Goal: Information Seeking & Learning: Learn about a topic

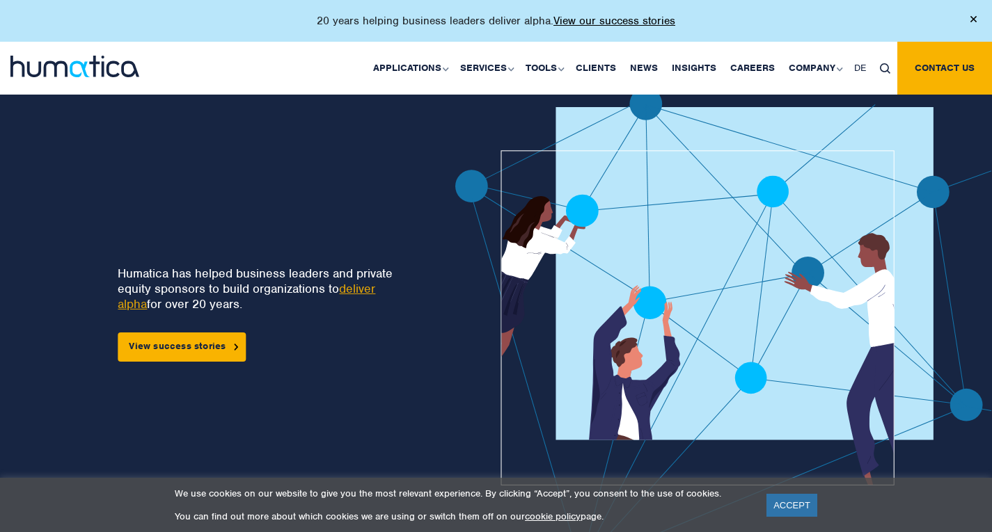
drag, startPoint x: 196, startPoint y: 269, endPoint x: 240, endPoint y: 291, distance: 49.2
click at [240, 291] on p "Humatica has helped business leaders and private equity sponsors to build organ…" at bounding box center [263, 289] width 290 height 46
click at [793, 502] on link "ACCEPT" at bounding box center [791, 505] width 51 height 23
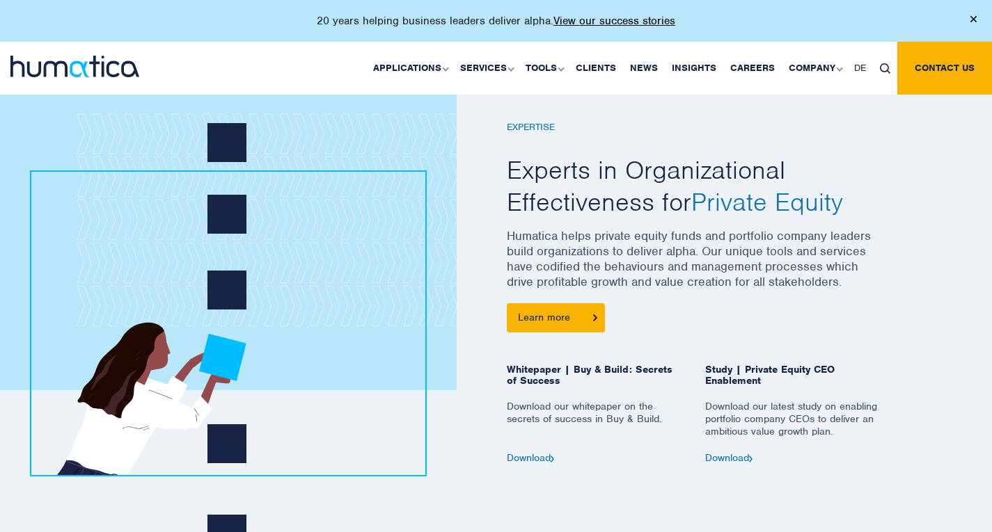
scroll to position [528, 0]
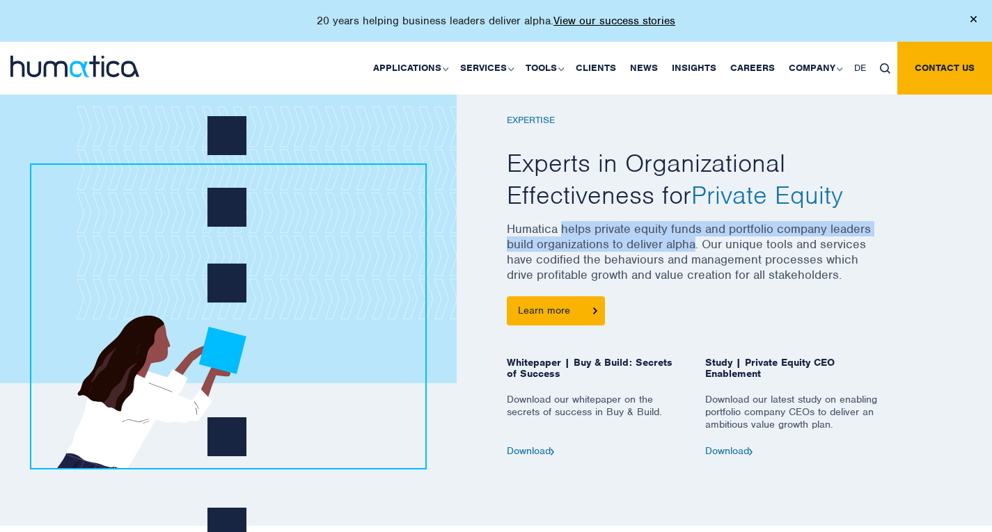
drag, startPoint x: 560, startPoint y: 230, endPoint x: 696, endPoint y: 246, distance: 136.5
click at [696, 246] on p "Humatica helps private equity funds and portfolio company leaders build organiz…" at bounding box center [695, 258] width 376 height 75
copy p "helps private equity funds and portfolio company leaders build organizations to…"
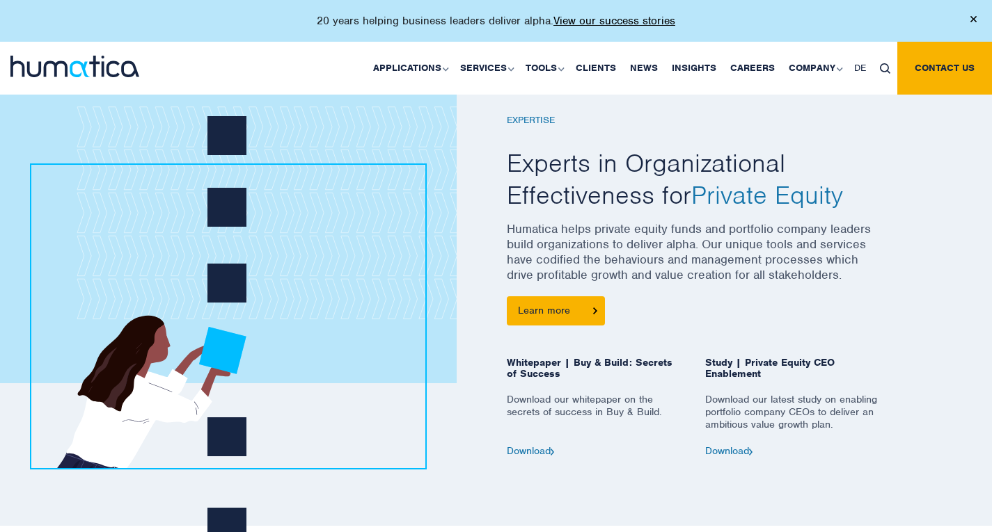
click at [475, 275] on div at bounding box center [298, 268] width 397 height 376
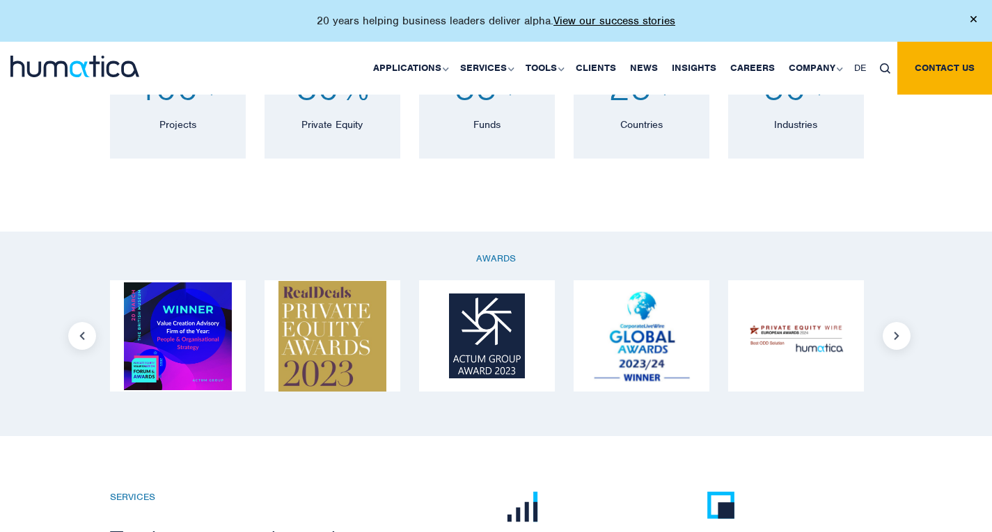
scroll to position [1069, 0]
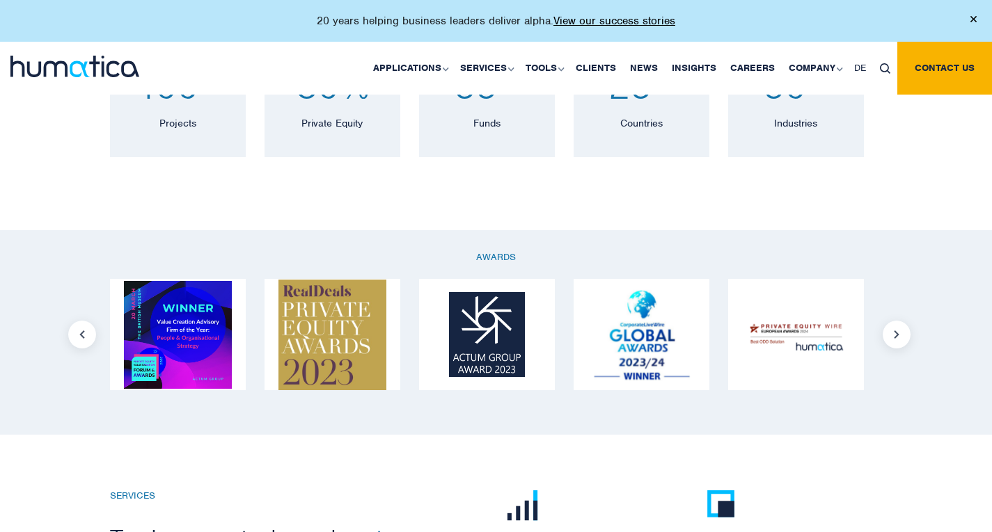
click at [780, 133] on div "50 + Industries Working across more than 50 industries and sub-sectors since 20…" at bounding box center [796, 95] width 136 height 123
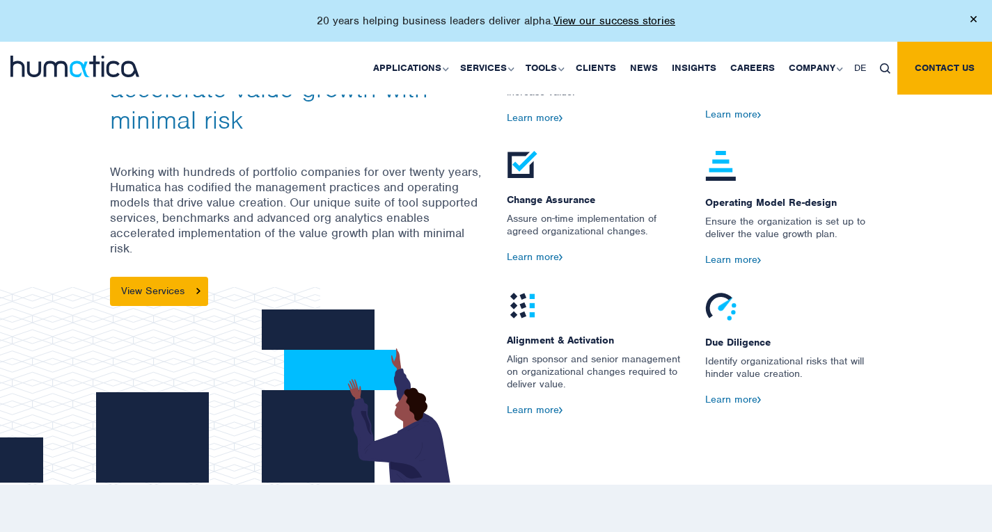
scroll to position [1643, 0]
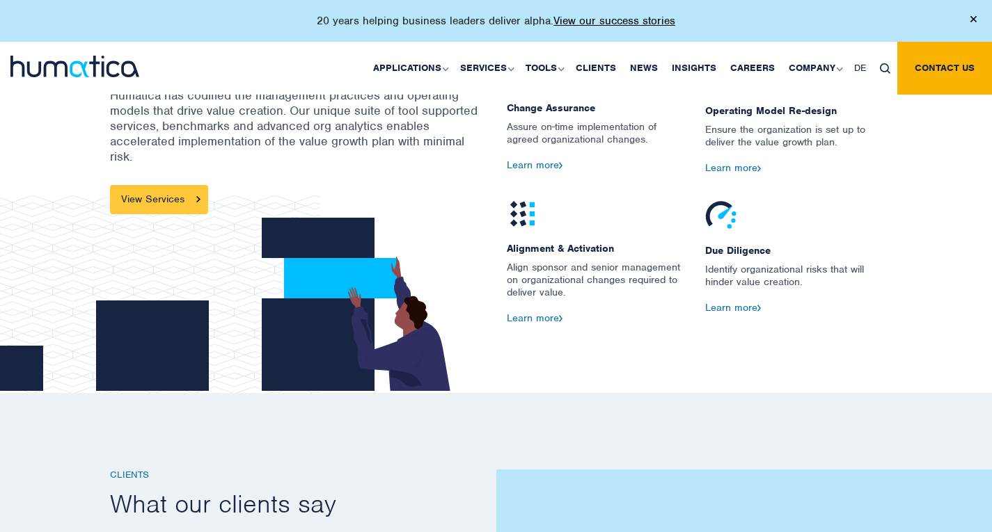
click at [154, 196] on link "View Services" at bounding box center [159, 199] width 98 height 29
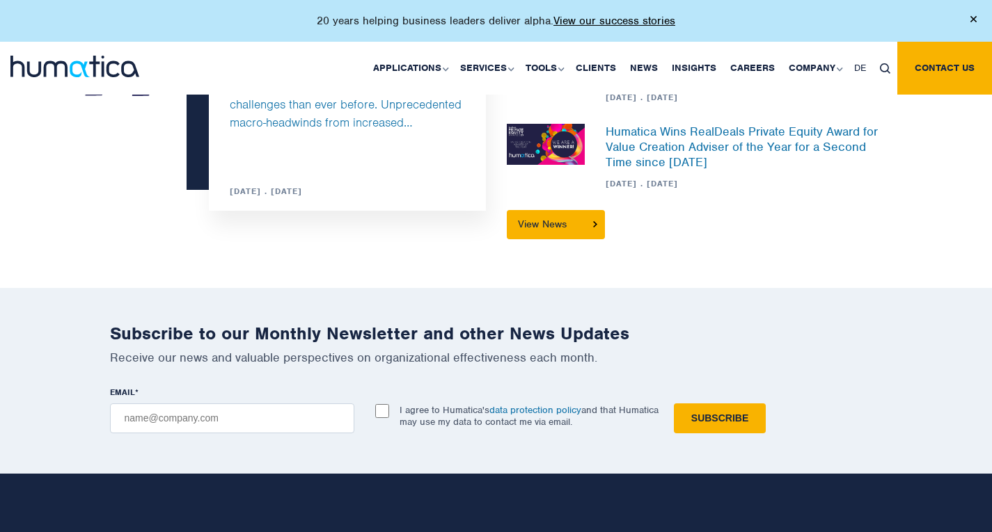
scroll to position [3707, 0]
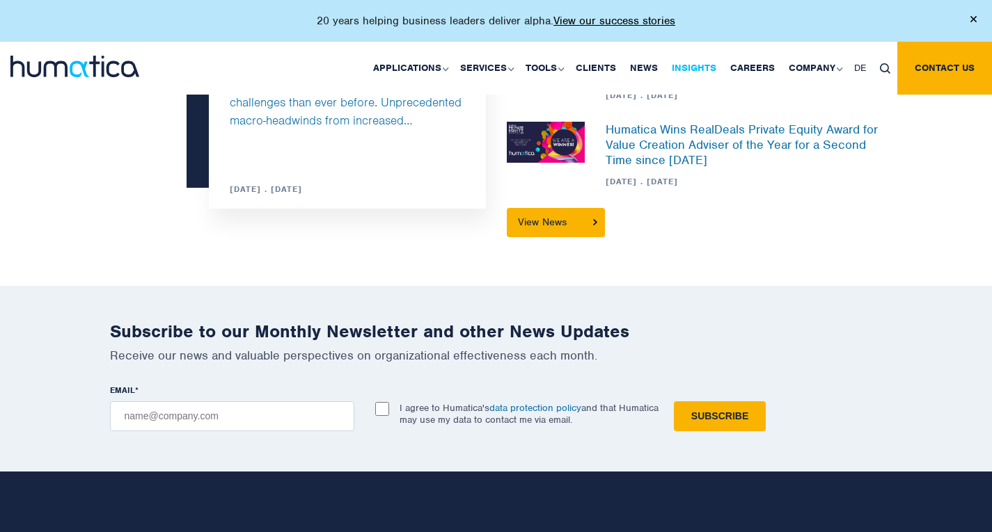
click at [685, 65] on link "Insights" at bounding box center [694, 68] width 58 height 53
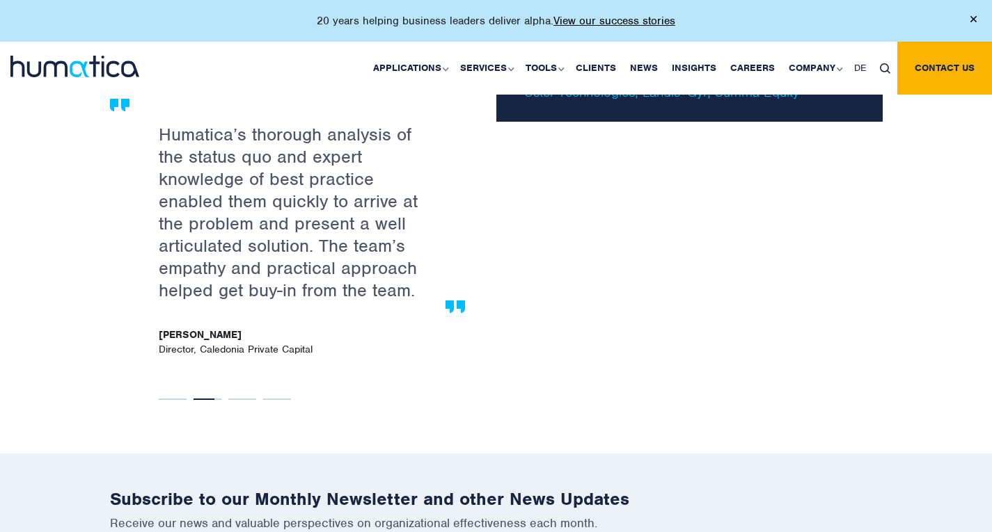
scroll to position [2373, 0]
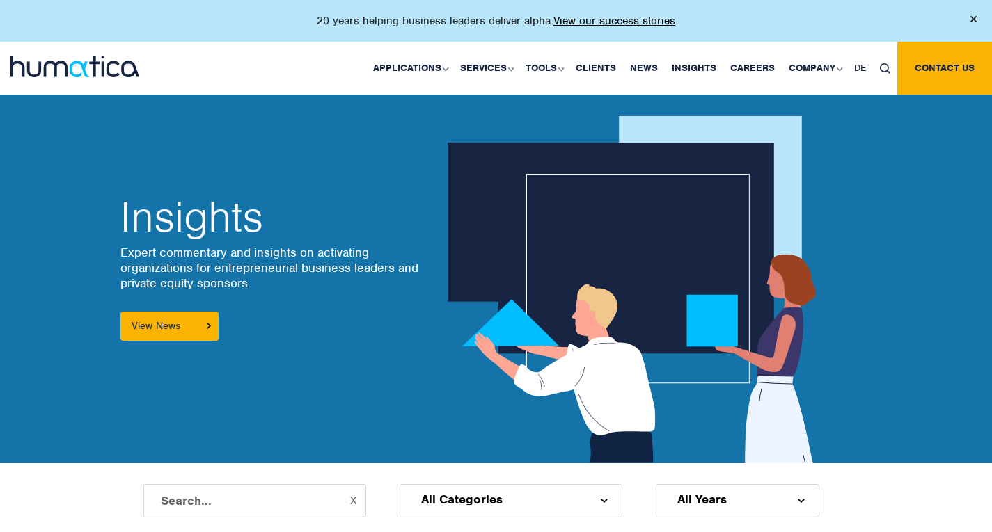
click at [0, 0] on link "About Humatica" at bounding box center [0, 0] width 0 height 0
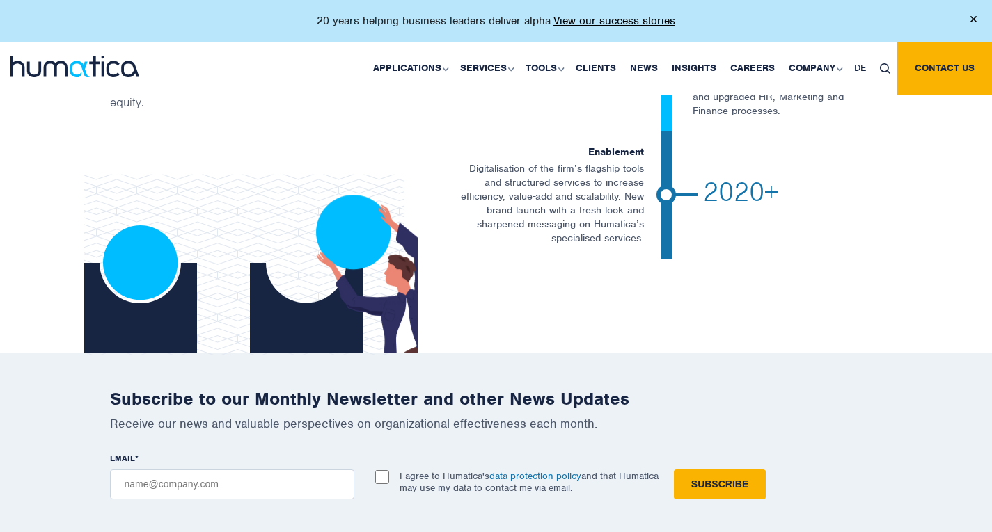
scroll to position [2977, 0]
click at [0, 0] on link "Our People" at bounding box center [0, 0] width 0 height 0
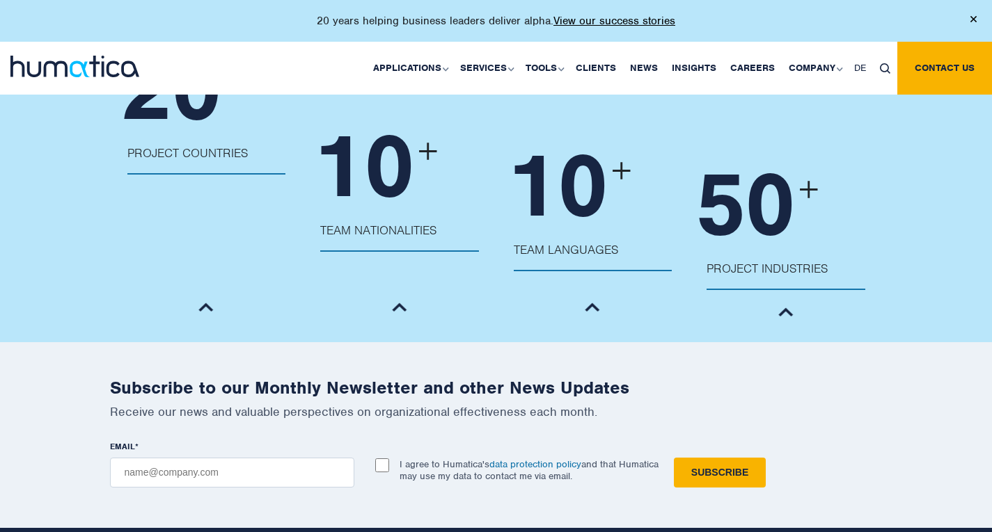
scroll to position [1564, 0]
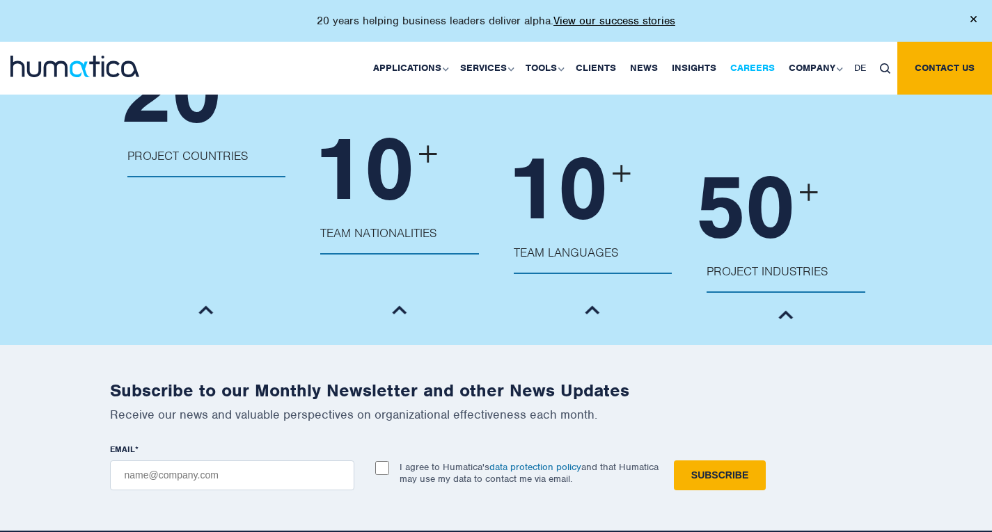
click at [752, 66] on link "Careers" at bounding box center [752, 68] width 58 height 53
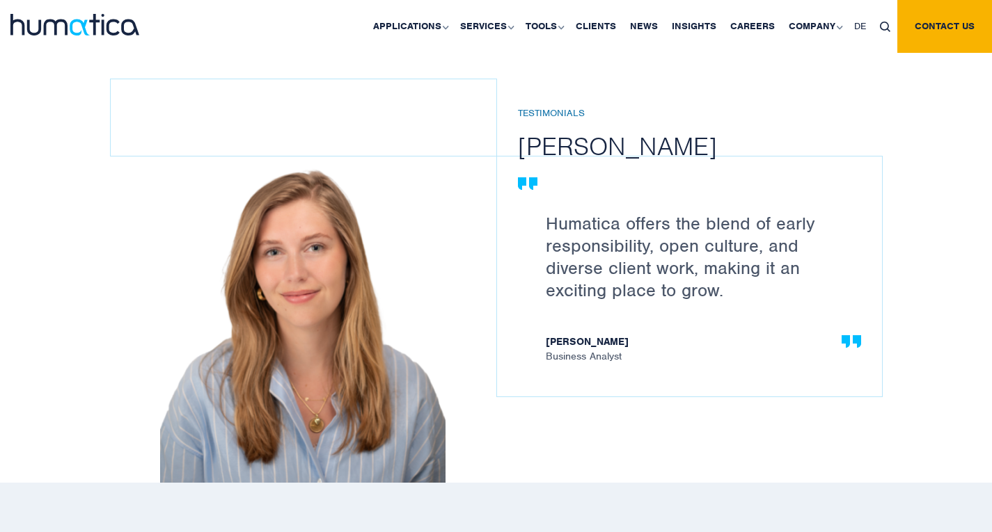
scroll to position [1943, 0]
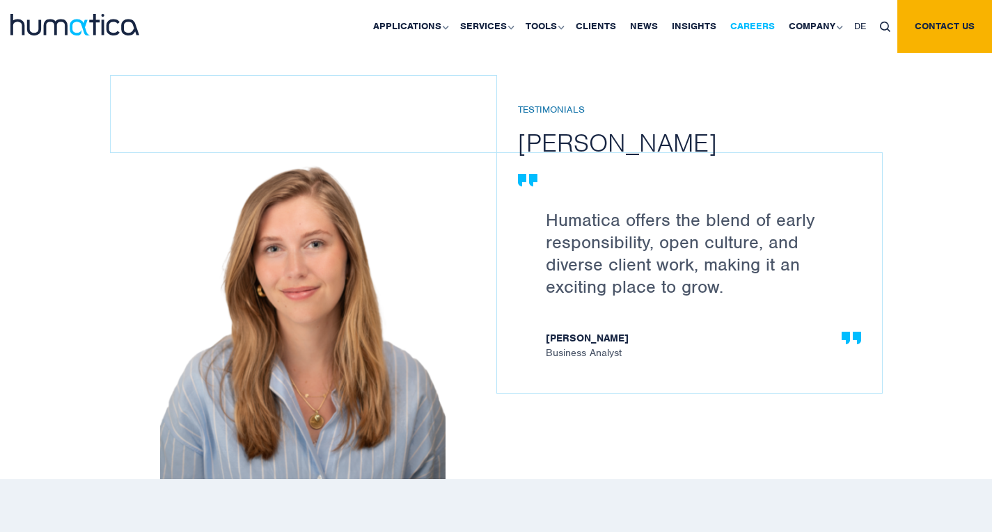
click at [758, 25] on link "Careers" at bounding box center [752, 26] width 58 height 53
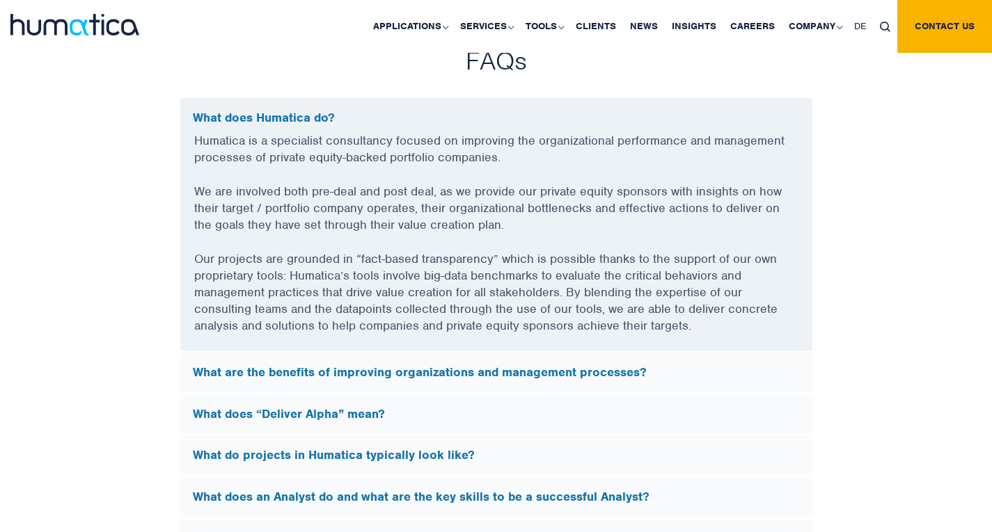
scroll to position [3739, 0]
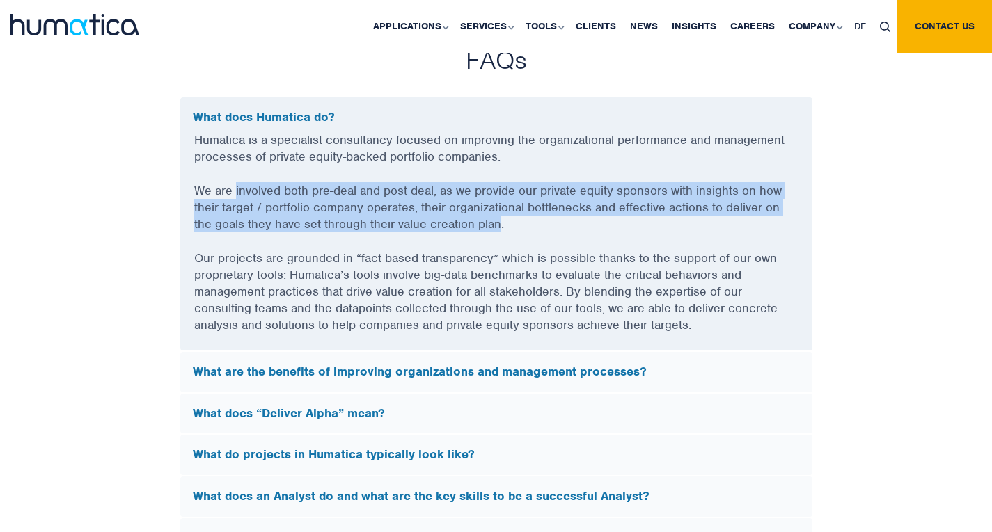
drag, startPoint x: 234, startPoint y: 189, endPoint x: 498, endPoint y: 216, distance: 265.1
click at [498, 216] on p "We are involved both pre-deal and post deal, as we provide our private equity s…" at bounding box center [496, 215] width 604 height 67
copy p "involved both pre-deal and post deal, as we provide our private equity sponsors…"
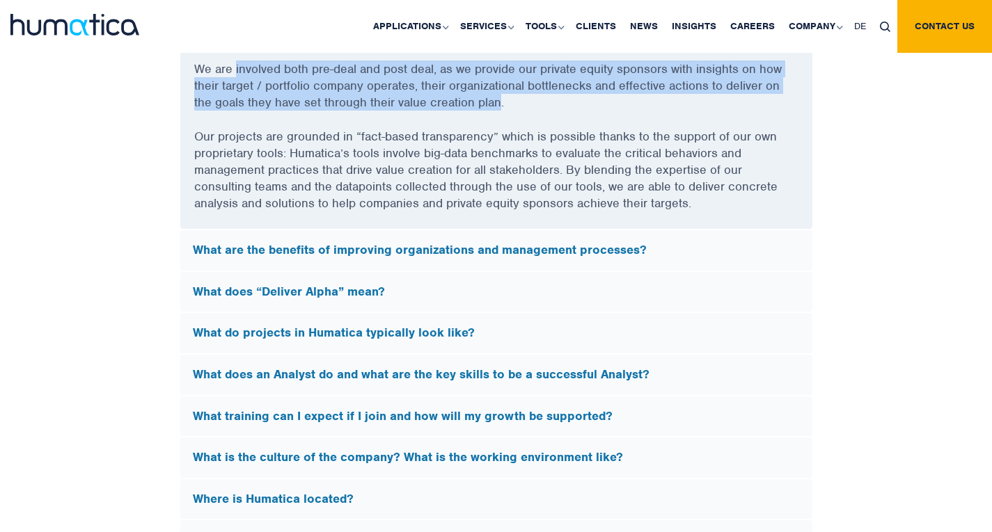
scroll to position [3862, 0]
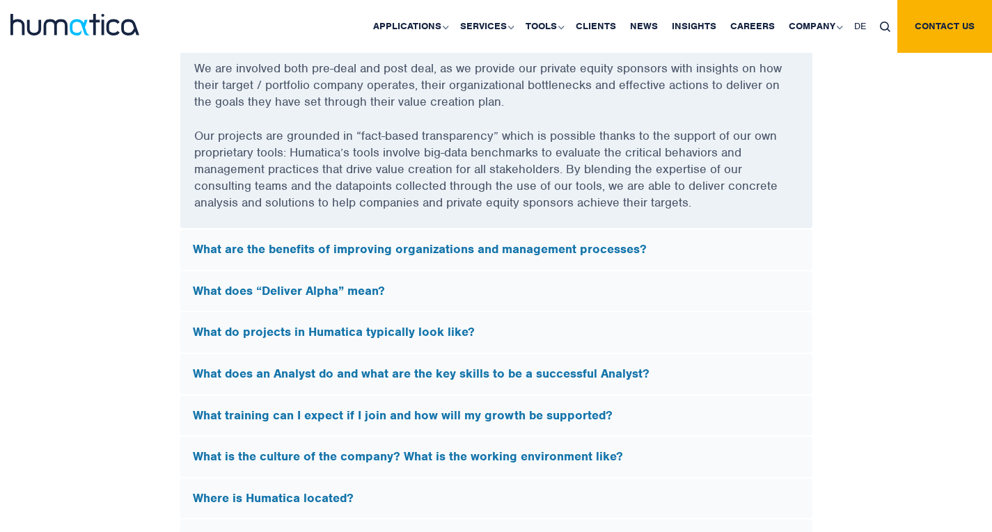
click at [144, 338] on div "FAQs What does Humatica do? Humatica is a specialist consultancy focused on imp…" at bounding box center [496, 352] width 793 height 862
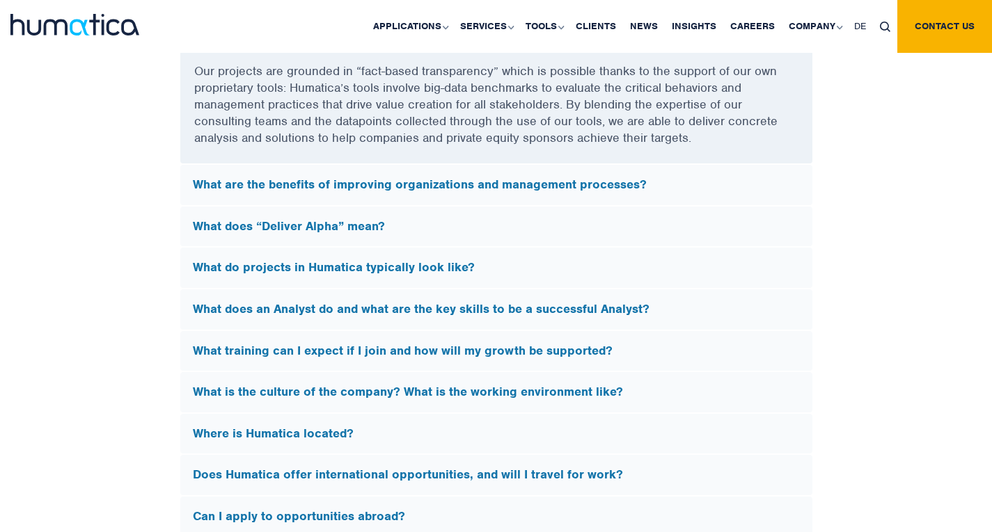
scroll to position [3927, 0]
click at [254, 261] on h5 "What do projects in Humatica typically look like?" at bounding box center [496, 267] width 607 height 15
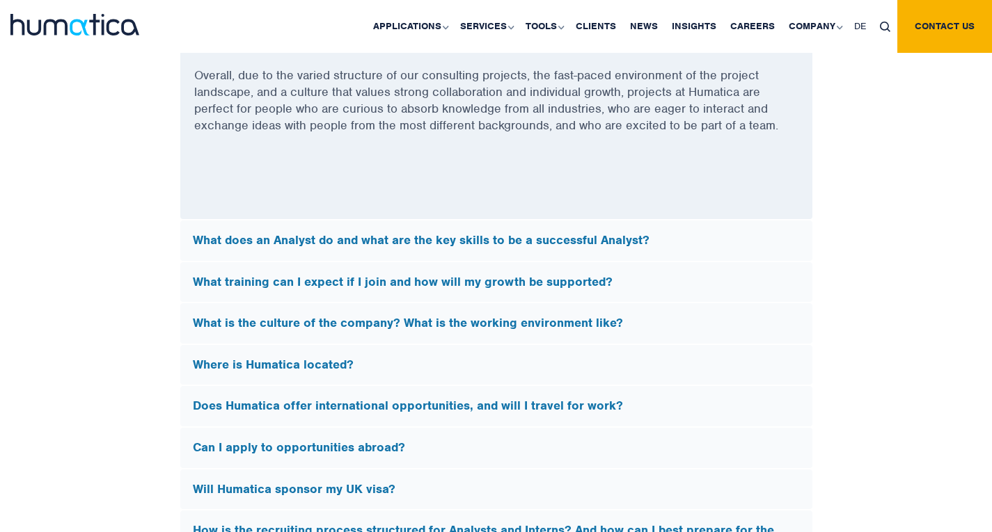
scroll to position [4142, 0]
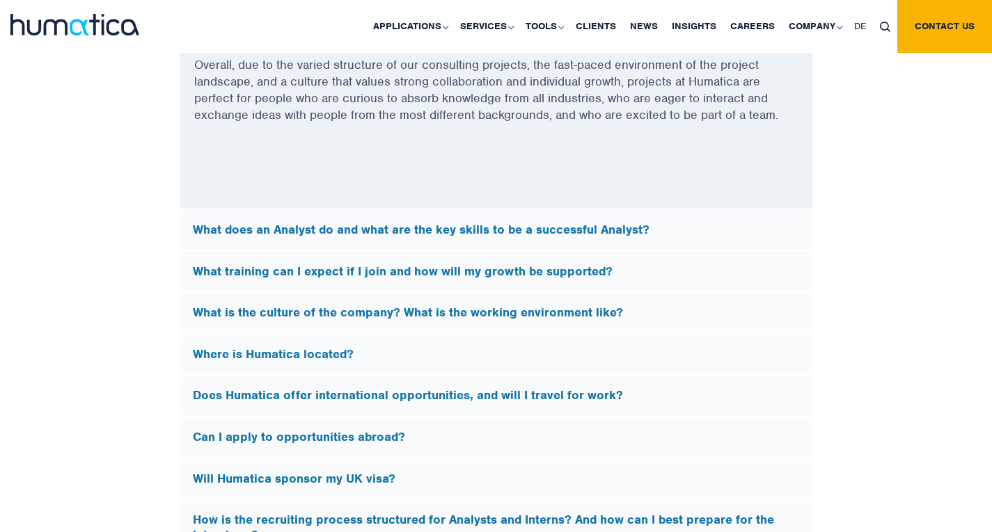
click at [281, 235] on div "What does an Analyst do and what are the key skills to be a successful Analyst?" at bounding box center [496, 230] width 632 height 40
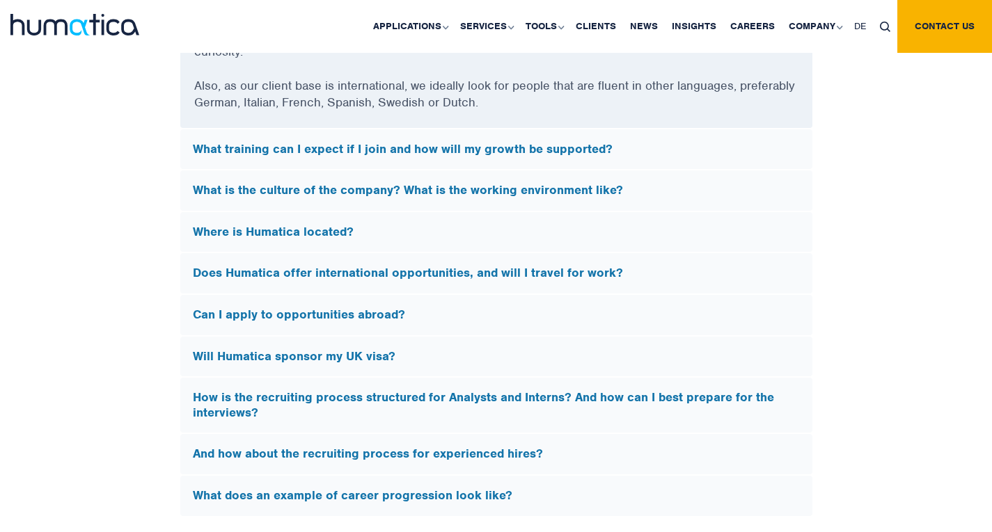
scroll to position [4213, 0]
click at [278, 354] on h5 "Will Humatica sponsor my UK visa?" at bounding box center [496, 356] width 607 height 15
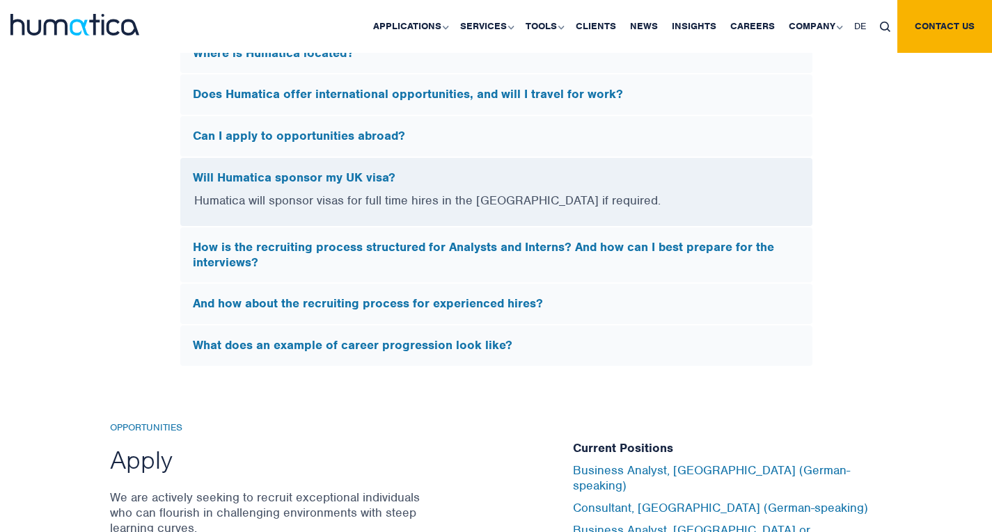
scroll to position [4088, 0]
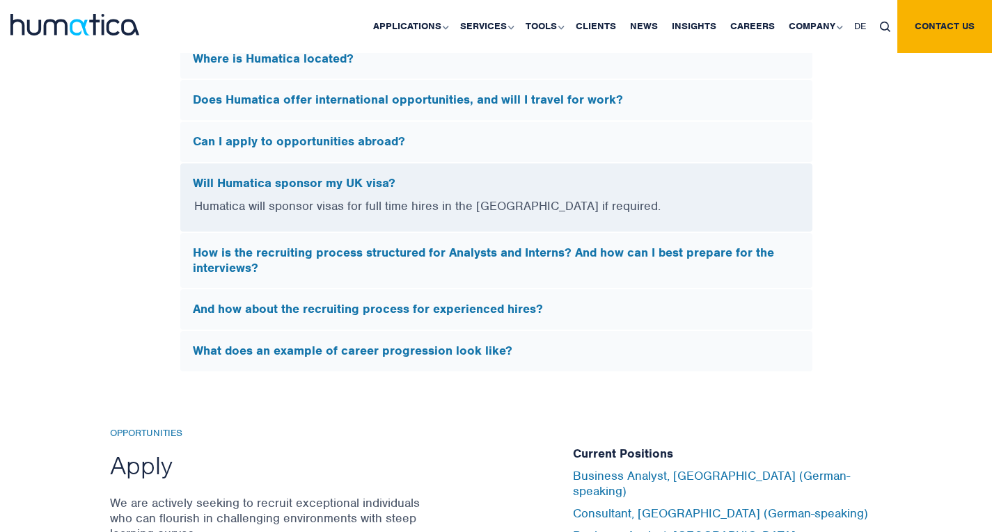
click at [250, 302] on h5 "And how about the recruiting process for experienced hires?" at bounding box center [496, 309] width 607 height 15
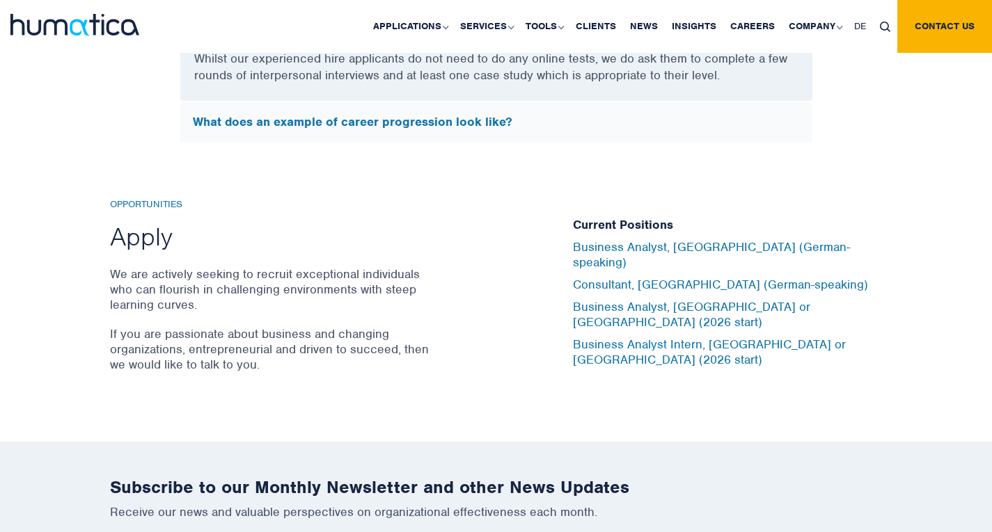
scroll to position [4334, 0]
click at [603, 312] on link "Business Analyst, [GEOGRAPHIC_DATA] or [GEOGRAPHIC_DATA] (2026 start)" at bounding box center [691, 314] width 237 height 31
